Goal: Find specific page/section: Find specific page/section

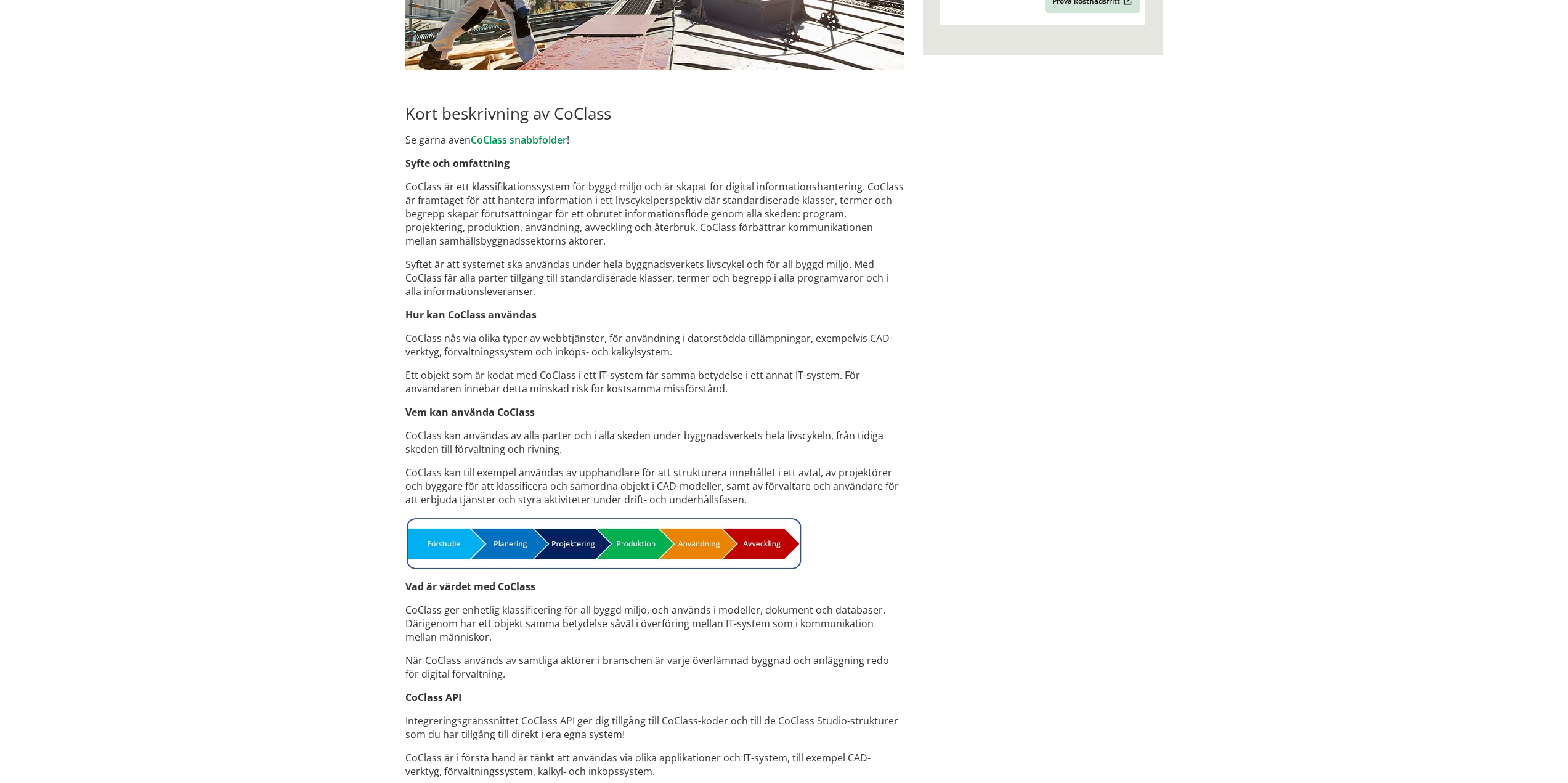
scroll to position [221, 0]
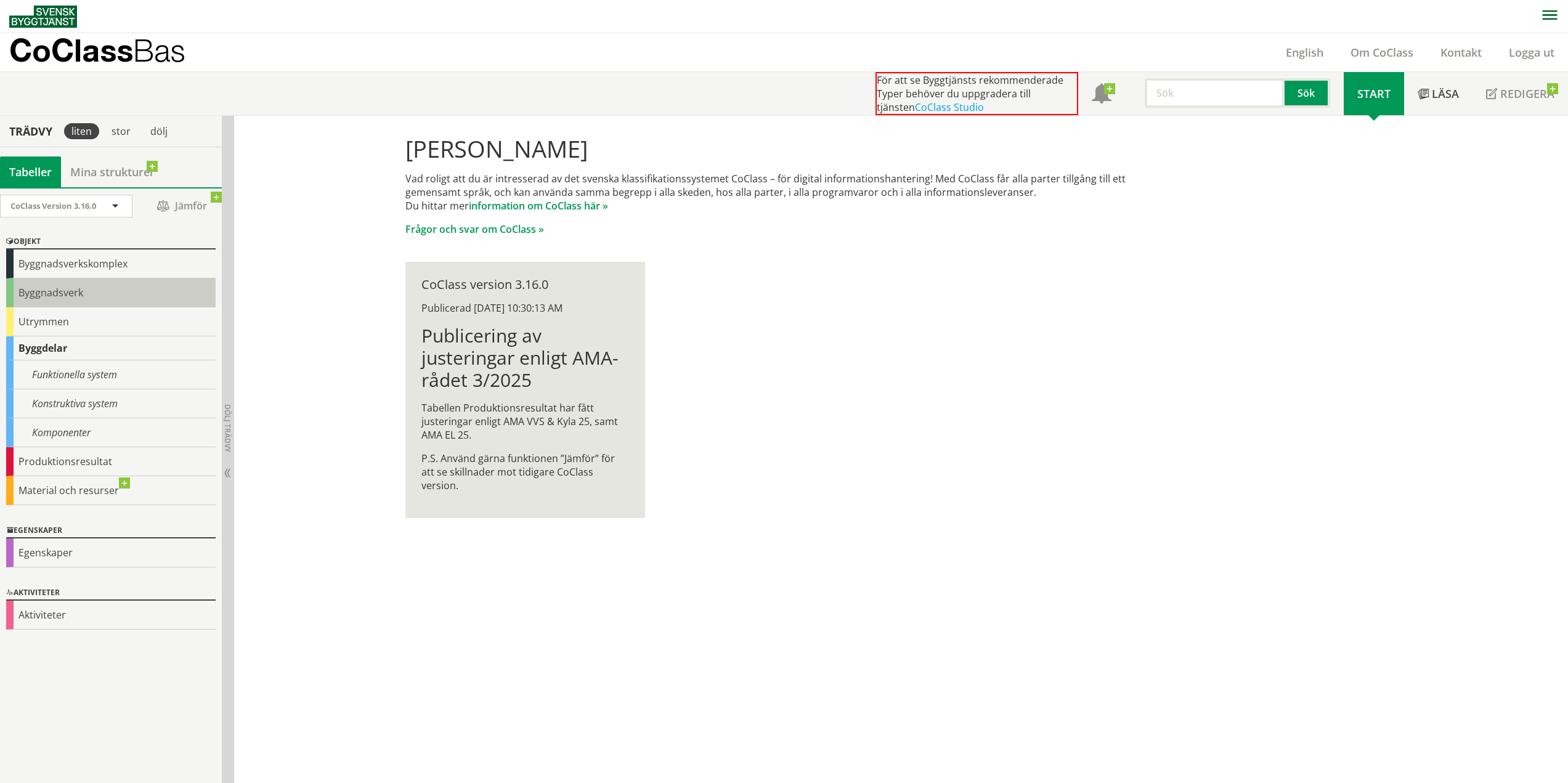
click at [79, 300] on div "Byggnadsverk" at bounding box center [111, 293] width 209 height 29
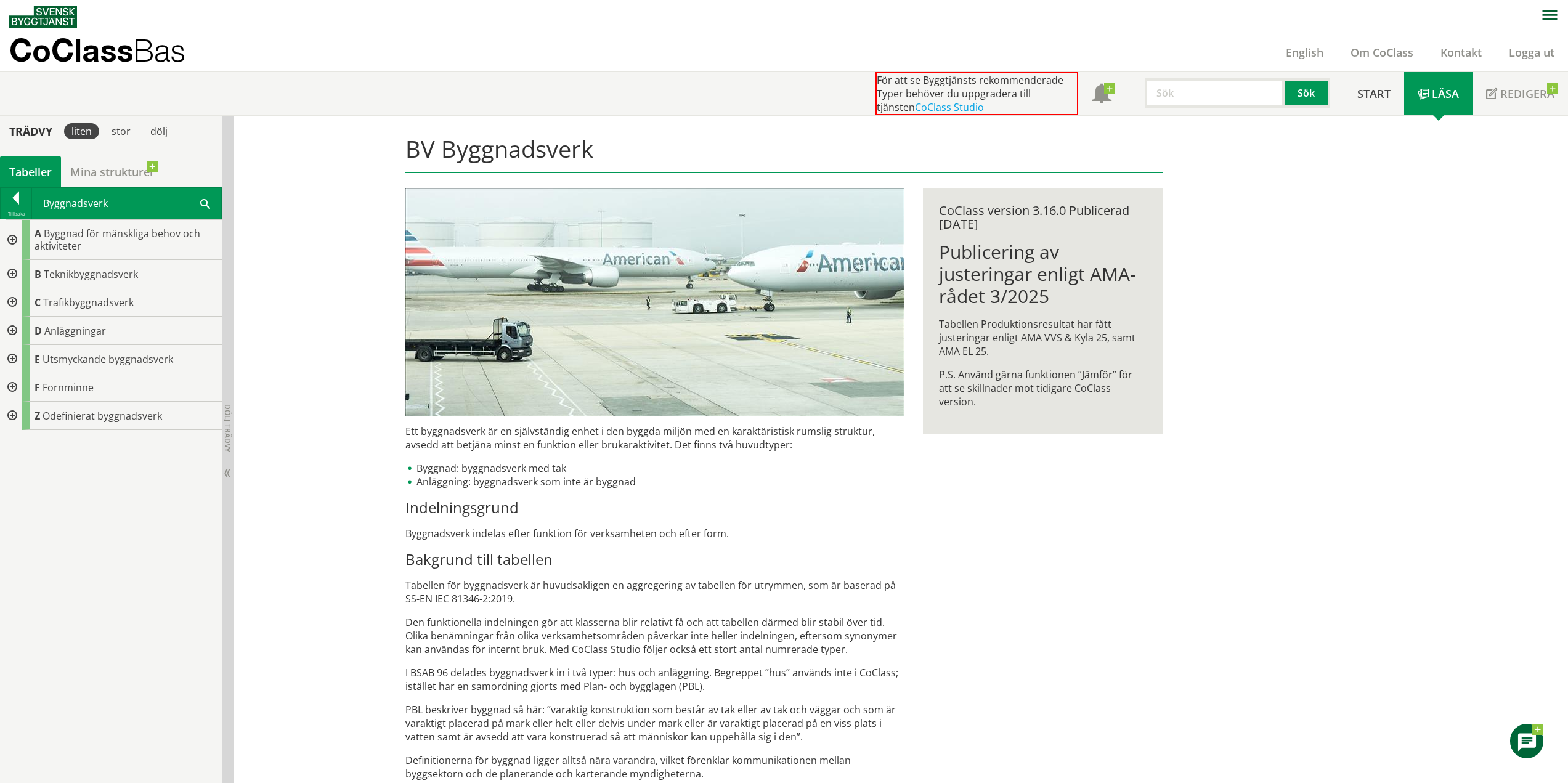
click at [14, 332] on div at bounding box center [11, 331] width 22 height 28
